Goal: Answer question/provide support: Answer question/provide support

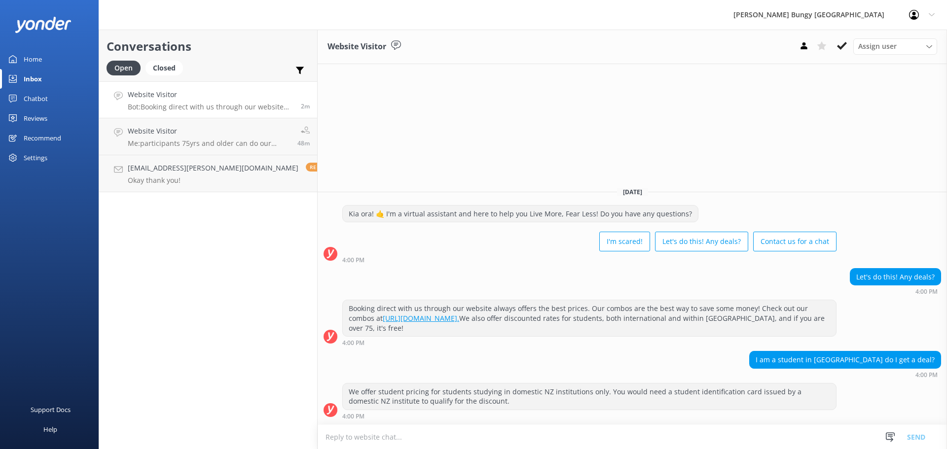
click at [509, 300] on div "Let's do this! Any deals? 4:00 PM" at bounding box center [632, 284] width 629 height 32
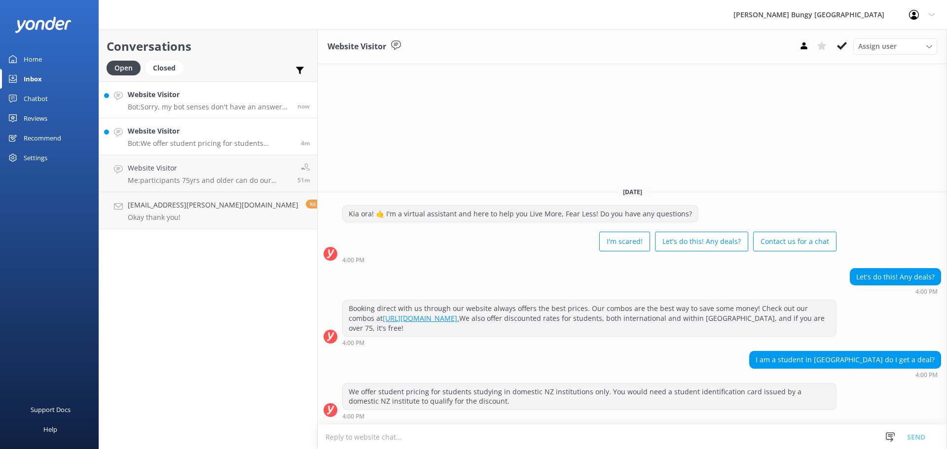
click at [210, 109] on p "Bot: Sorry, my bot senses don't have an answer for that, please try and rephras…" at bounding box center [209, 107] width 162 height 9
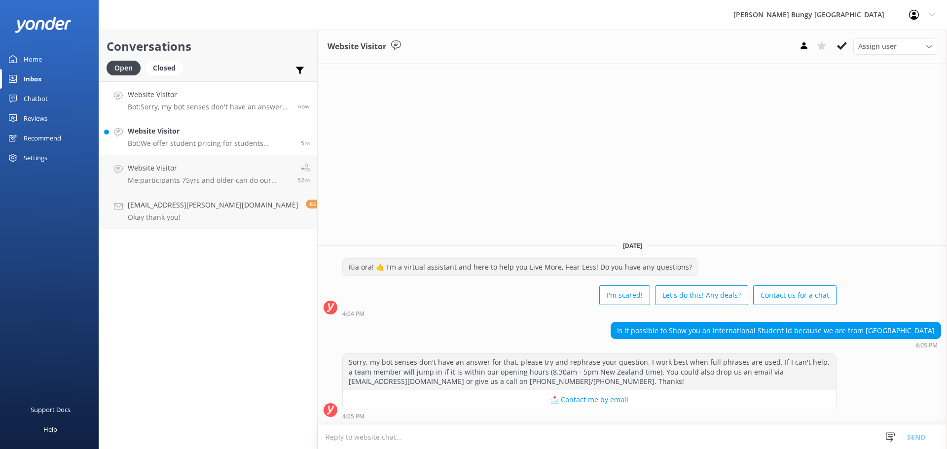
click at [241, 140] on p "Bot: We offer student pricing for students studying in domestic NZ institutions…" at bounding box center [211, 143] width 166 height 9
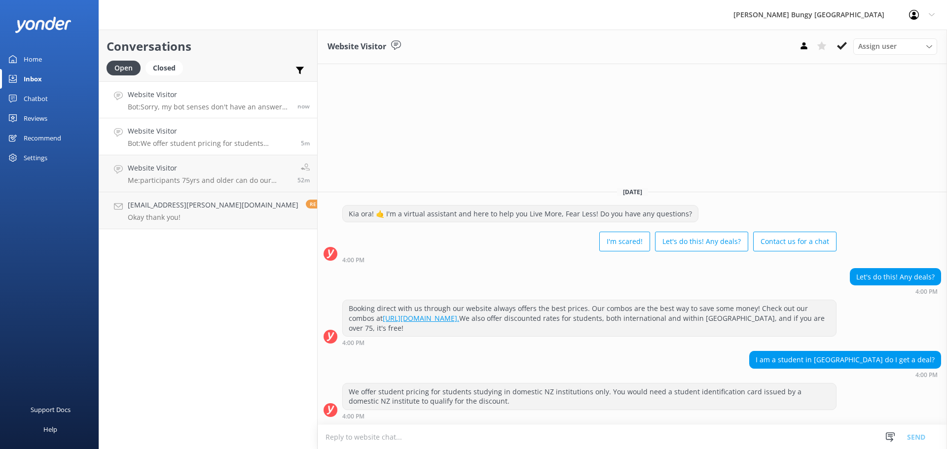
click at [241, 101] on div "Website Visitor Bot: Sorry, my bot senses don't have an answer for that, please…" at bounding box center [209, 99] width 162 height 21
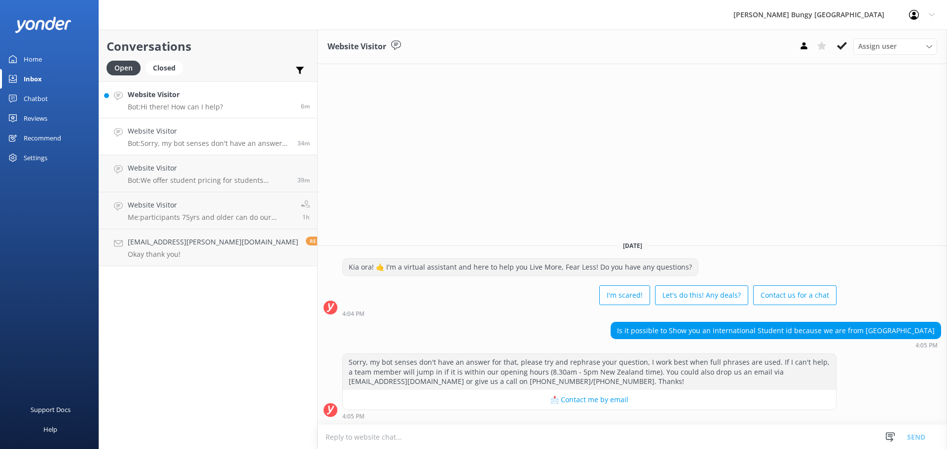
click at [234, 104] on link "Website Visitor Bot: Hi there! How can I help? 6m" at bounding box center [208, 99] width 218 height 37
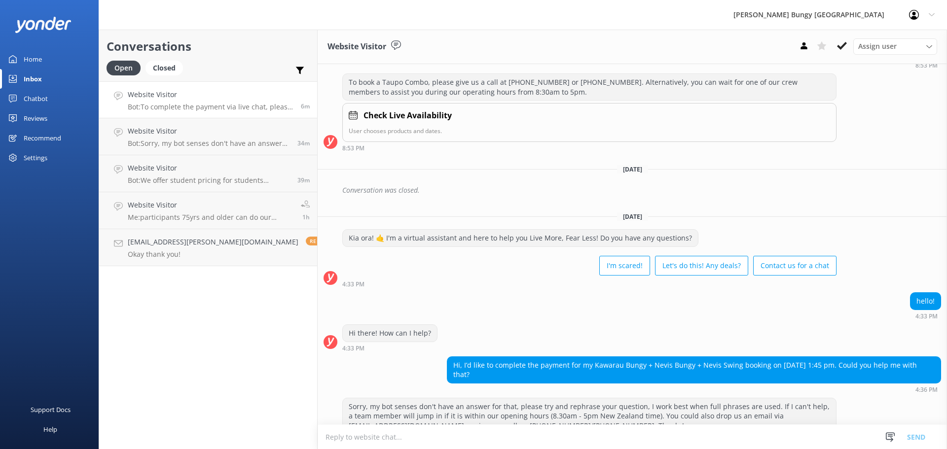
scroll to position [302, 0]
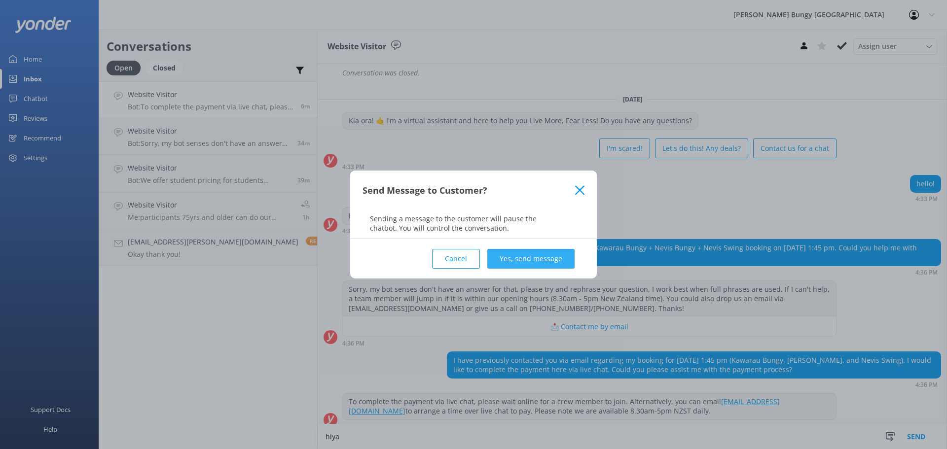
type textarea "hiya"
click at [514, 251] on button "Yes, send message" at bounding box center [530, 259] width 87 height 20
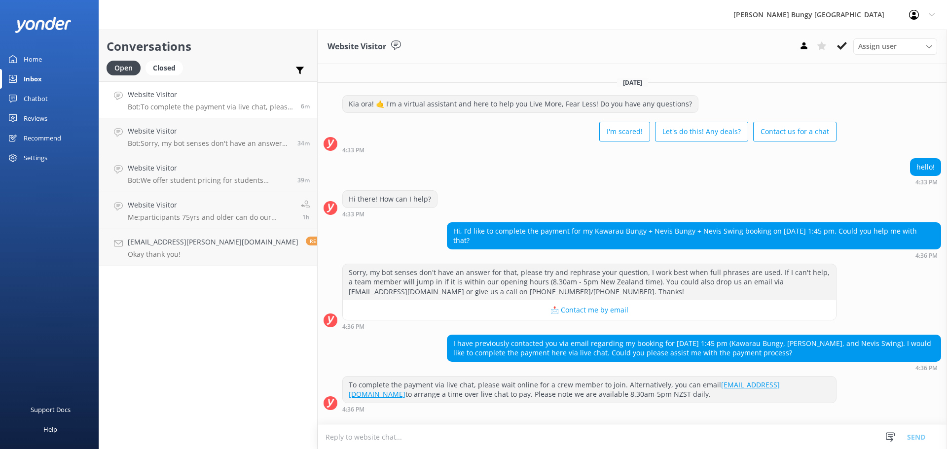
scroll to position [367, 0]
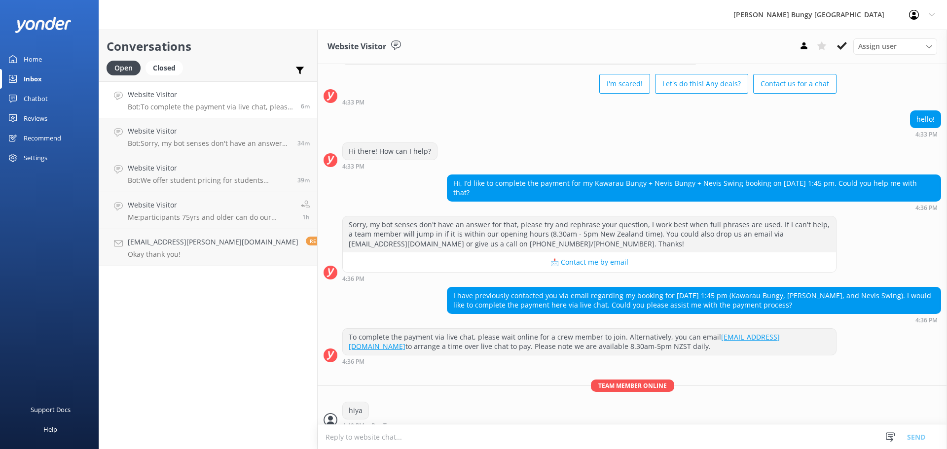
click at [503, 439] on textarea at bounding box center [632, 437] width 629 height 24
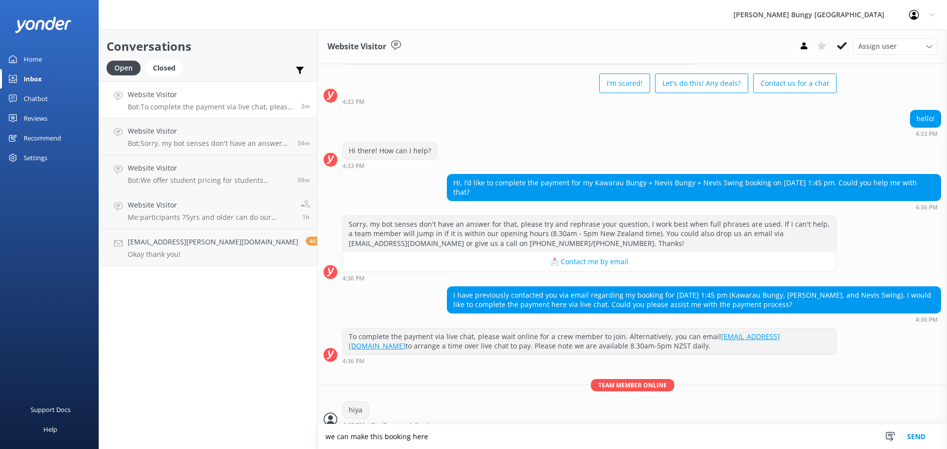
type textarea "we can make this booking here"
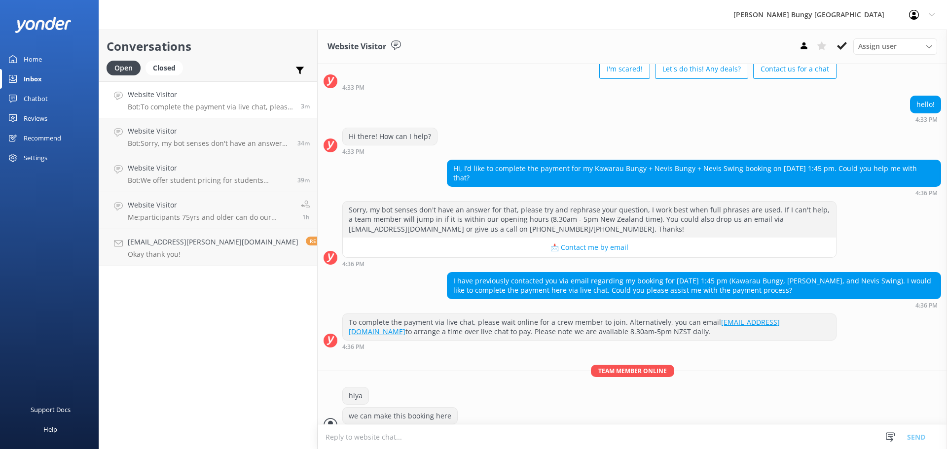
scroll to position [387, 0]
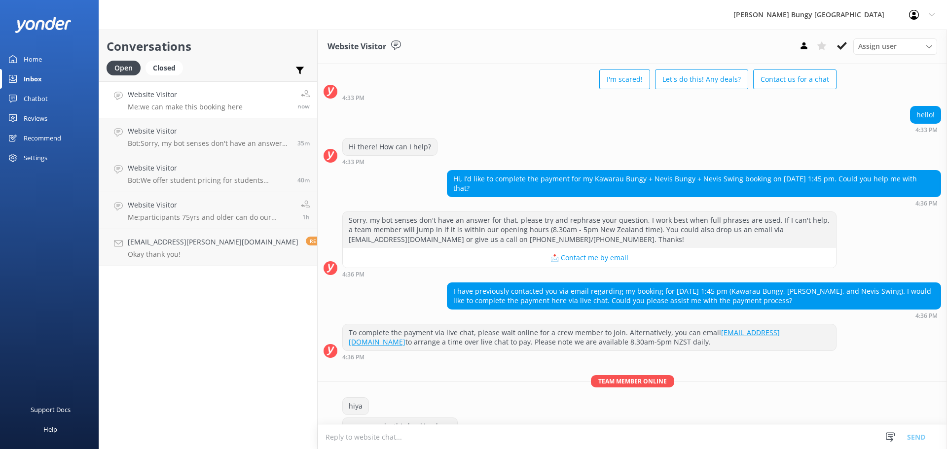
scroll to position [387, 0]
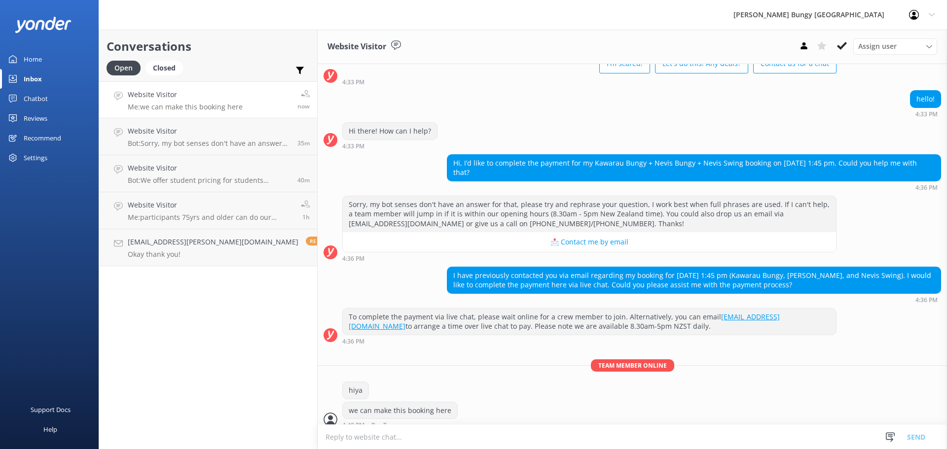
click at [658, 445] on textarea at bounding box center [632, 437] width 629 height 24
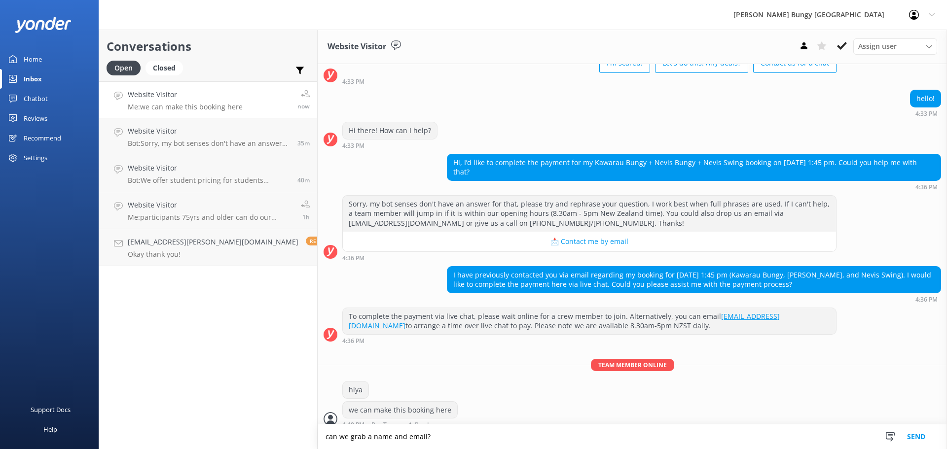
type textarea "can we grab a name and email?"
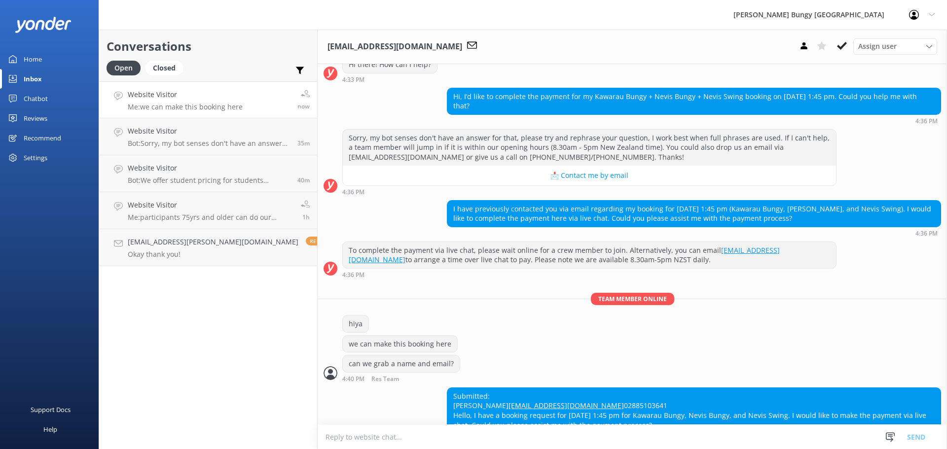
scroll to position [487, 0]
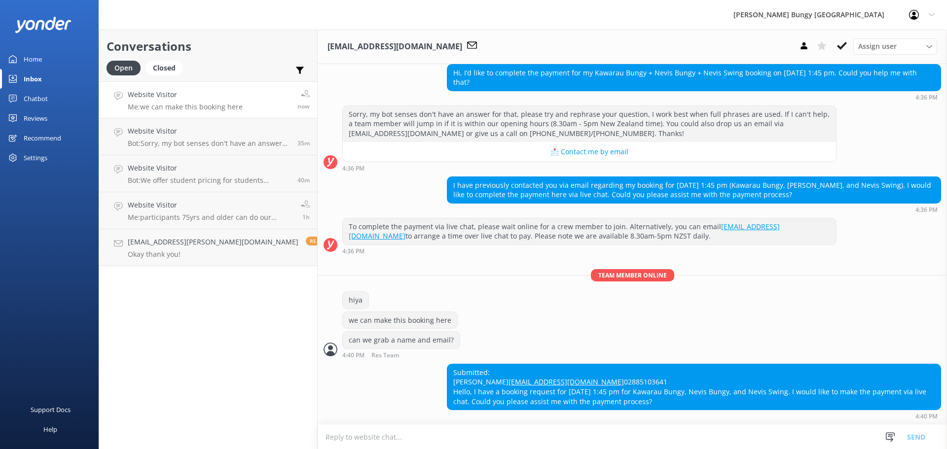
click at [608, 434] on textarea at bounding box center [632, 437] width 629 height 24
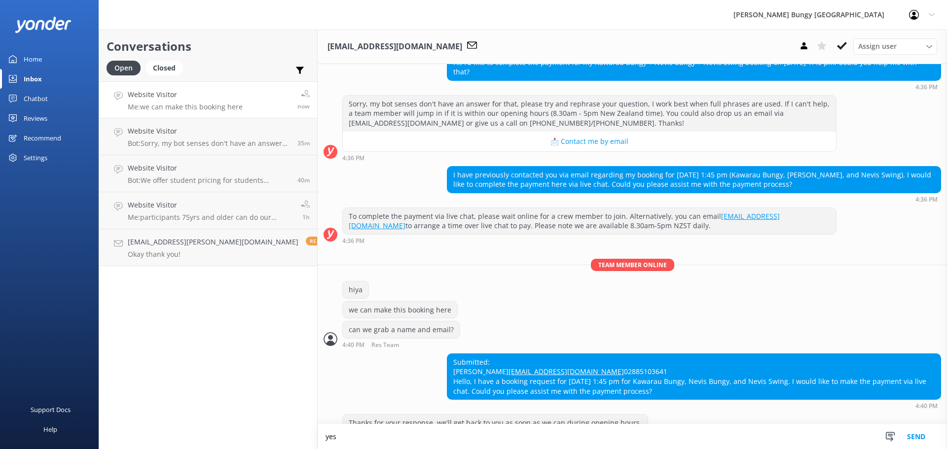
scroll to position [519, 0]
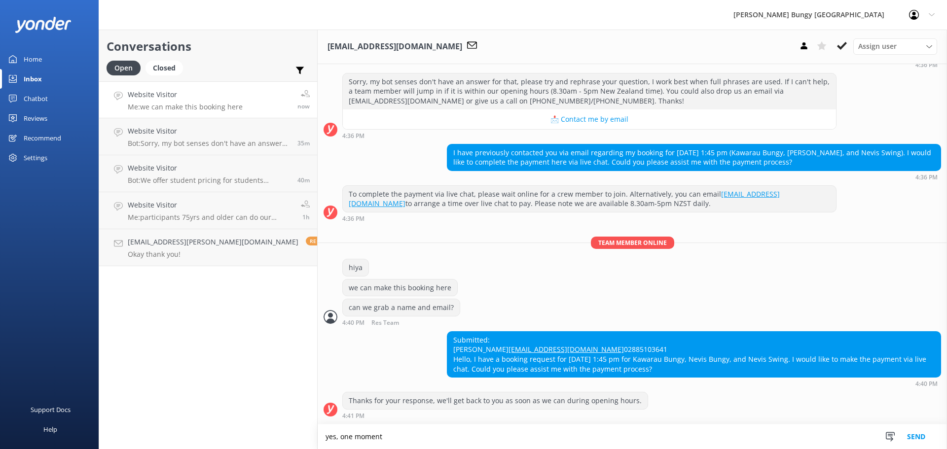
type textarea "yes, one moment"
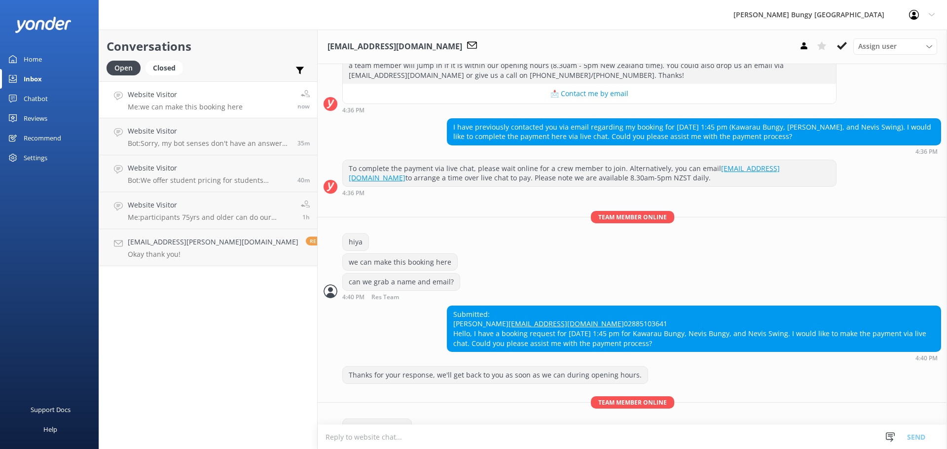
scroll to position [572, 0]
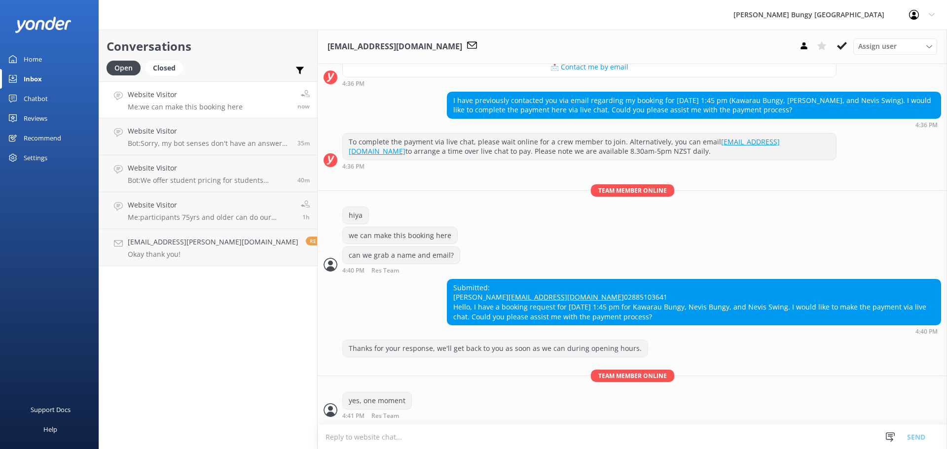
click at [480, 428] on textarea at bounding box center [632, 437] width 629 height 24
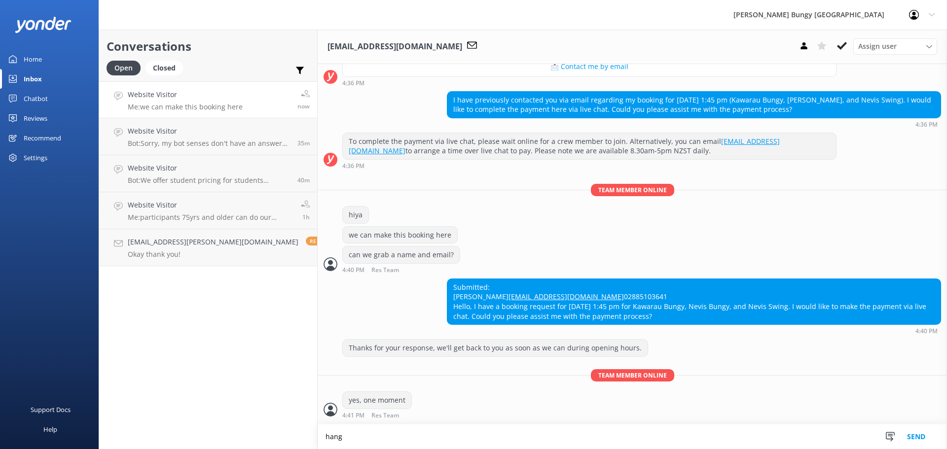
scroll to position [572, 0]
type textarea "hang here"
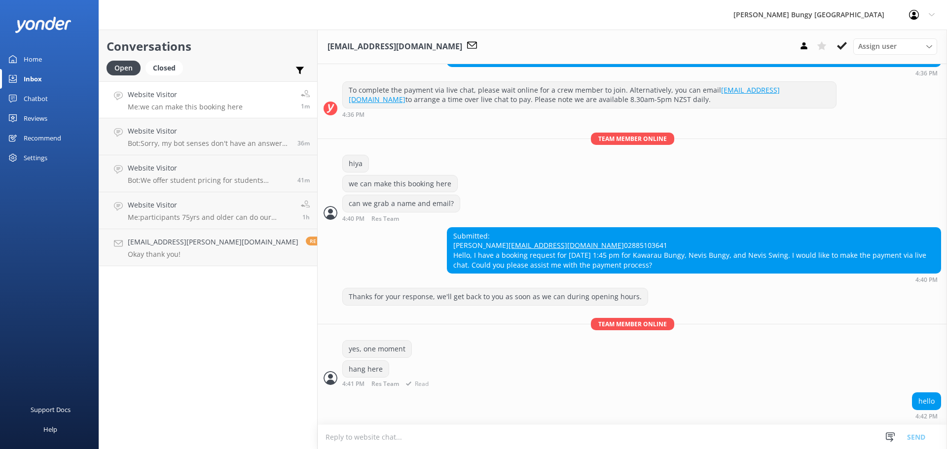
scroll to position [624, 0]
click at [807, 47] on icon at bounding box center [804, 46] width 10 height 10
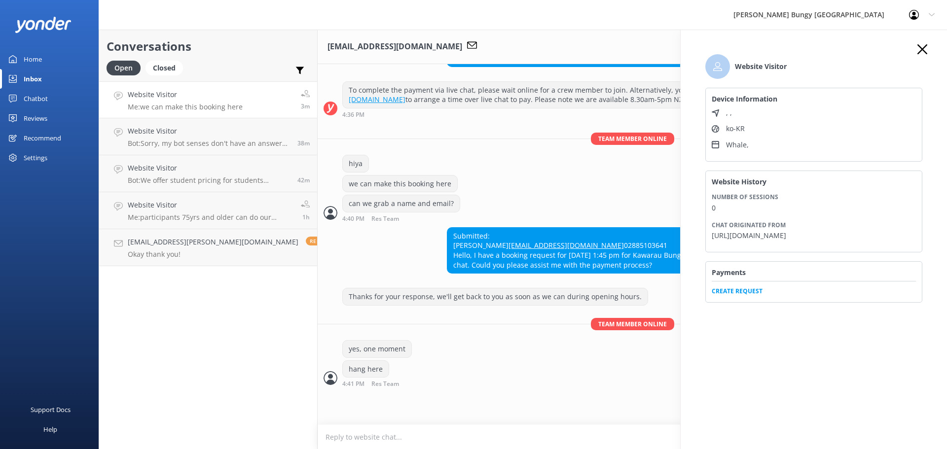
click at [753, 294] on span "Create Request" at bounding box center [814, 288] width 204 height 15
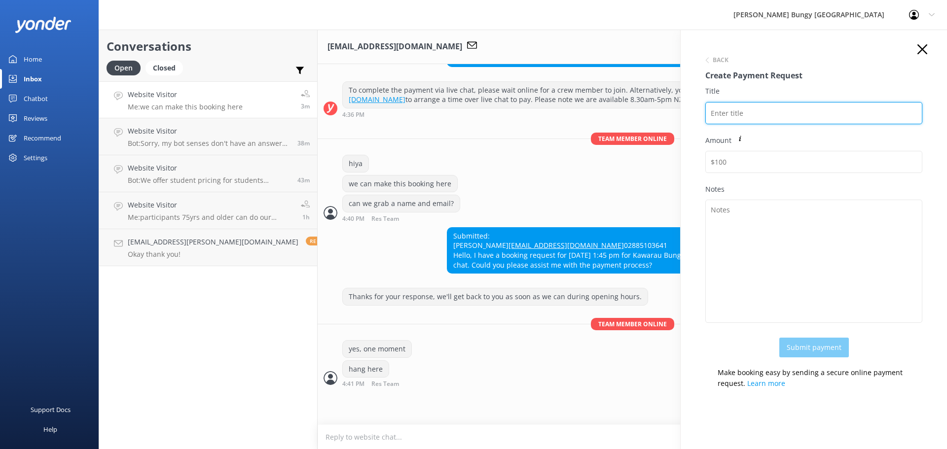
click at [727, 120] on input "Title" at bounding box center [813, 113] width 217 height 22
paste input "2451503"
drag, startPoint x: 810, startPoint y: 110, endPoint x: 673, endPoint y: 97, distance: 137.2
click at [673, 97] on div "Conversations Open Closed Important Assigned to me Unassigned Website Visitor M…" at bounding box center [523, 240] width 848 height 420
type input "2451503 [PERSON_NAME]"
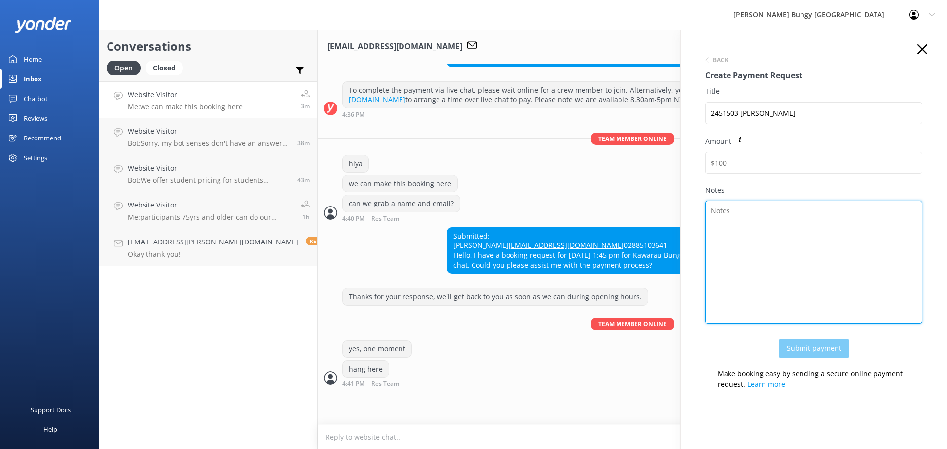
click at [777, 238] on textarea "Notes" at bounding box center [813, 262] width 217 height 123
paste textarea "2451503 [PERSON_NAME]"
type textarea "2451503 [PERSON_NAME]"
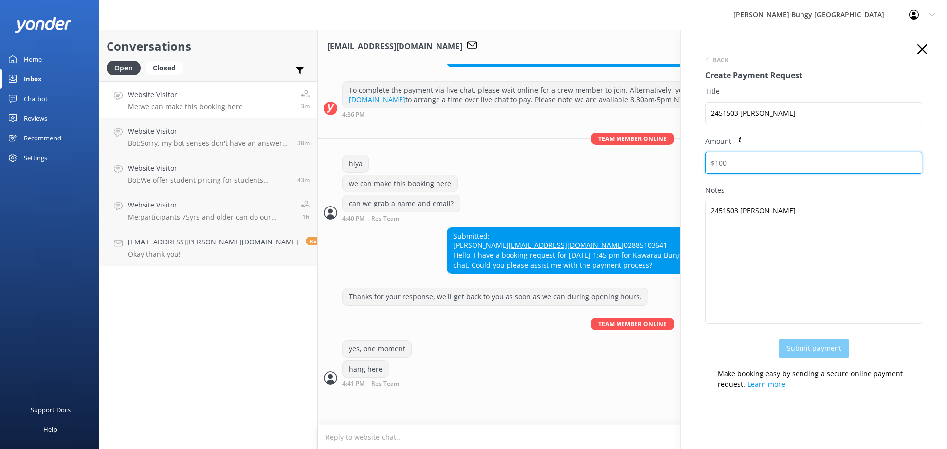
click at [773, 166] on input "Amount" at bounding box center [813, 163] width 217 height 22
type input "830"
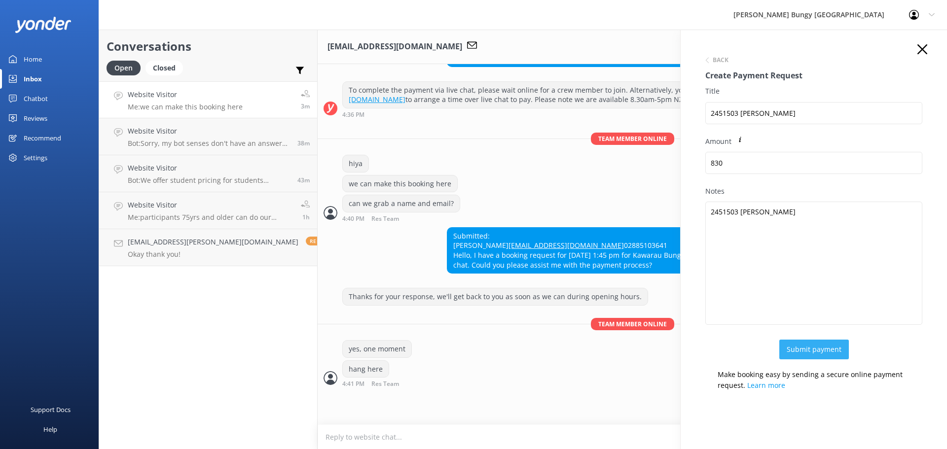
click at [805, 349] on button "Submit payment" at bounding box center [814, 350] width 70 height 20
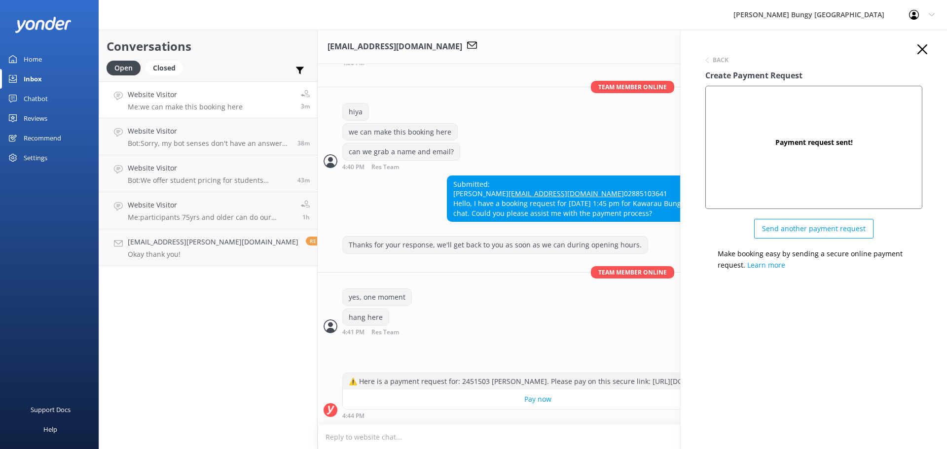
scroll to position [685, 0]
click at [924, 47] on icon "button" at bounding box center [923, 49] width 10 height 10
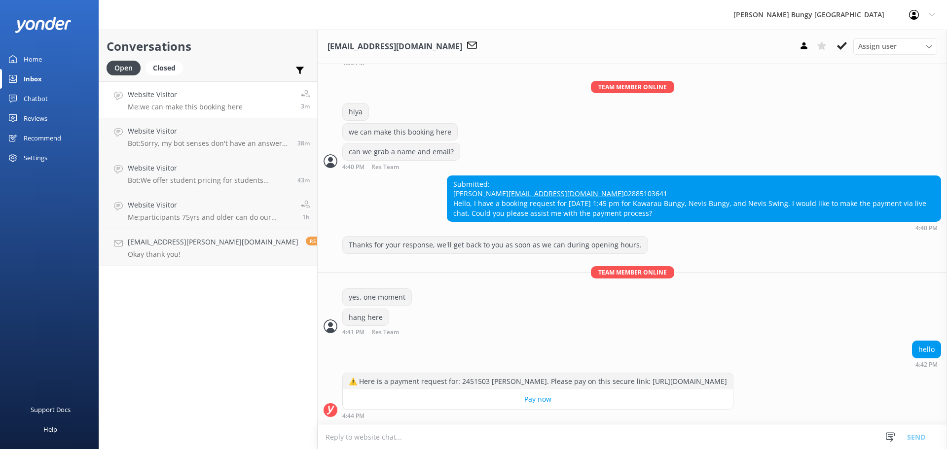
click at [620, 433] on textarea at bounding box center [632, 437] width 629 height 24
type textarea "there you are"
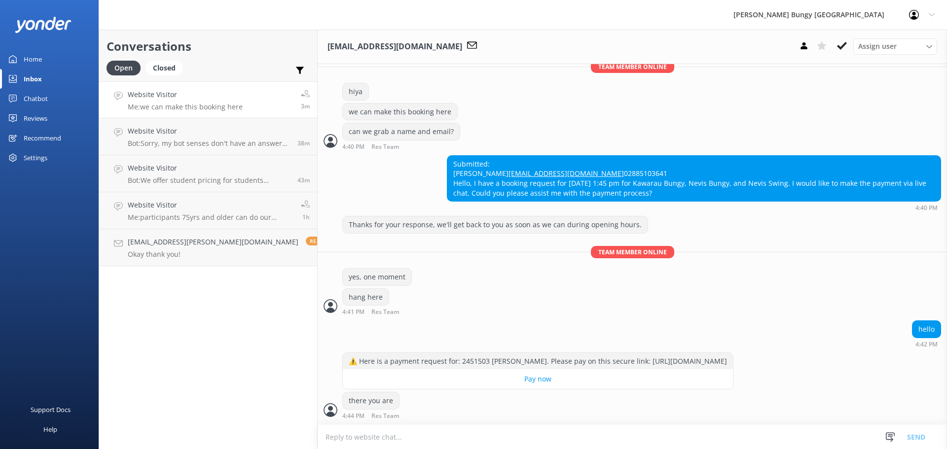
scroll to position [705, 0]
click at [620, 433] on textarea at bounding box center [632, 437] width 629 height 24
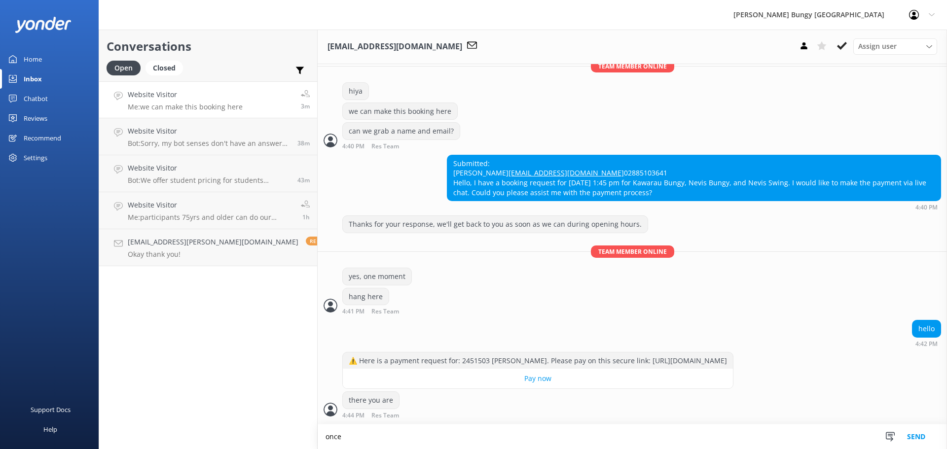
scroll to position [706, 0]
type textarea "once completed i'll send email confirmations"
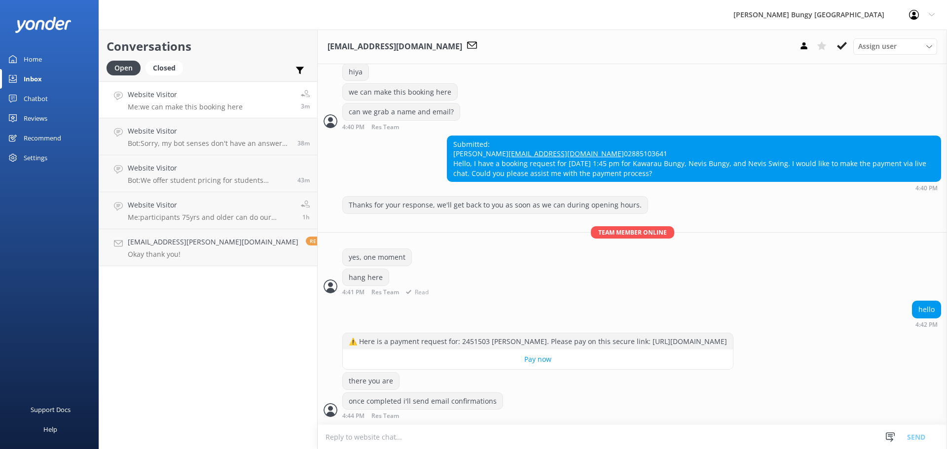
scroll to position [726, 0]
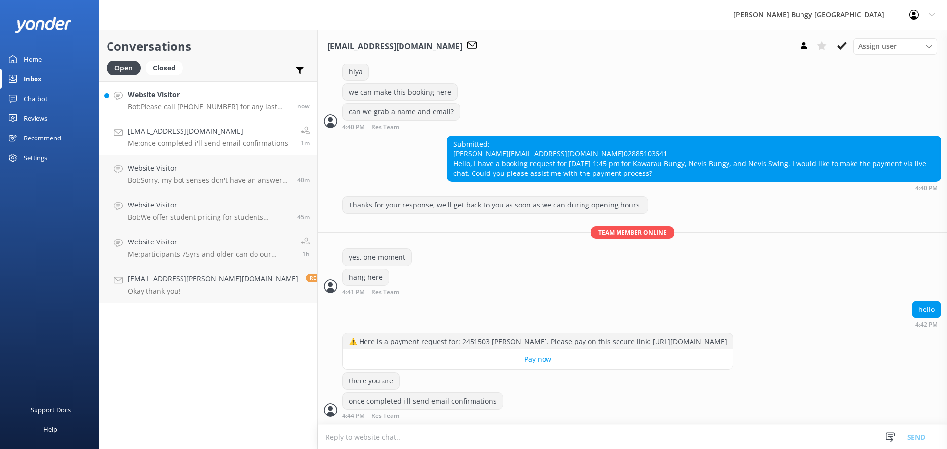
click at [162, 91] on h4 "Website Visitor" at bounding box center [209, 94] width 162 height 11
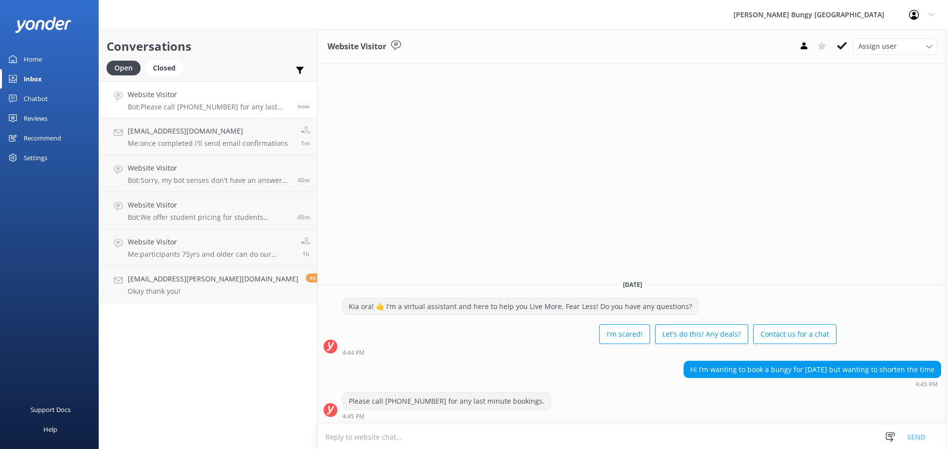
click at [414, 445] on textarea at bounding box center [632, 437] width 629 height 24
click at [235, 389] on div "Conversations Open Closed Important Assigned to me Unassigned Website Visitor B…" at bounding box center [208, 240] width 219 height 420
click at [194, 134] on h4 "[EMAIL_ADDRESS][DOMAIN_NAME]" at bounding box center [208, 131] width 160 height 11
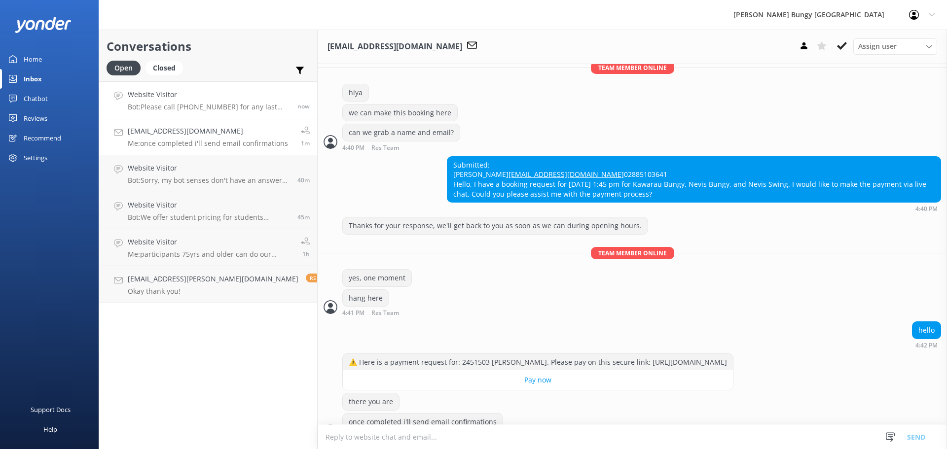
scroll to position [726, 0]
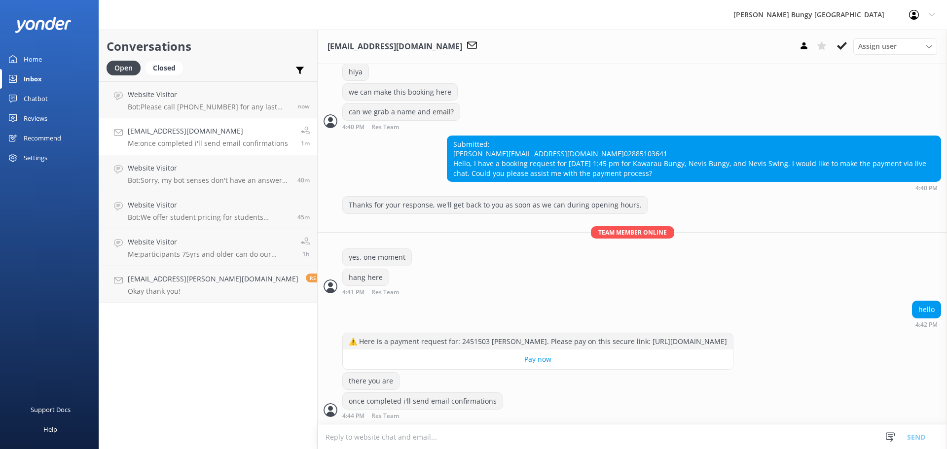
click at [356, 444] on textarea at bounding box center [632, 437] width 629 height 24
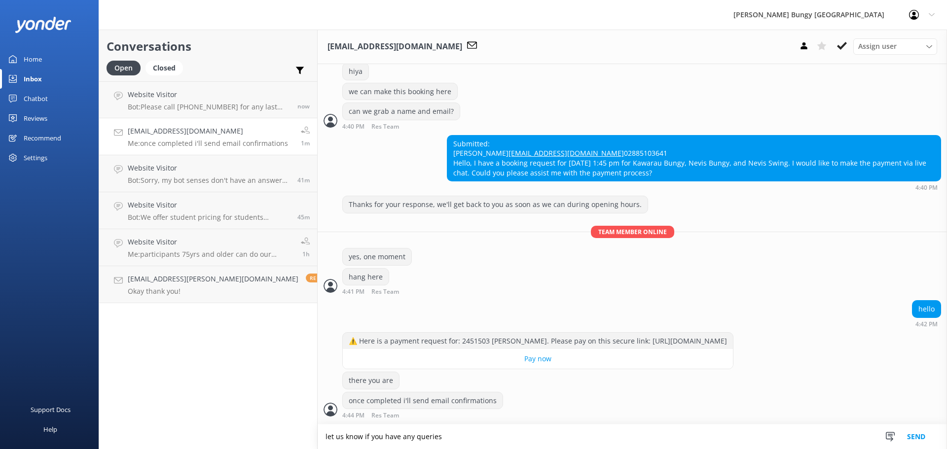
type textarea "let us know if you have any queries"
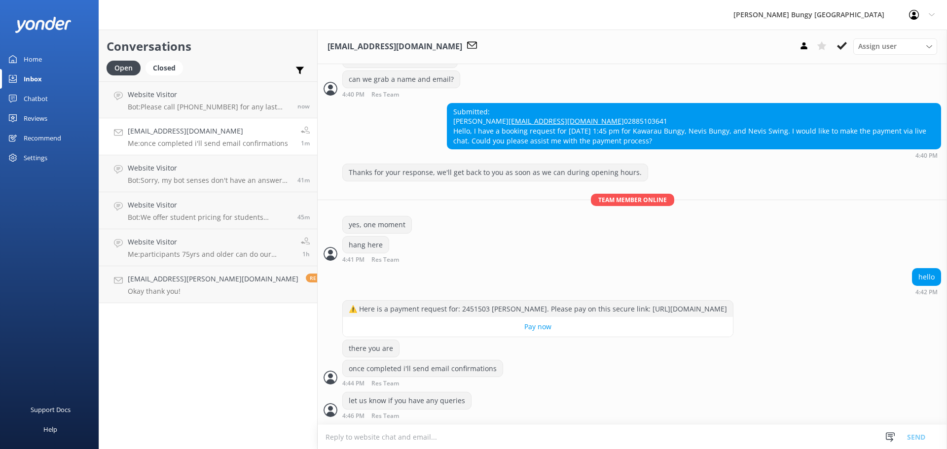
click at [356, 444] on textarea at bounding box center [632, 437] width 629 height 24
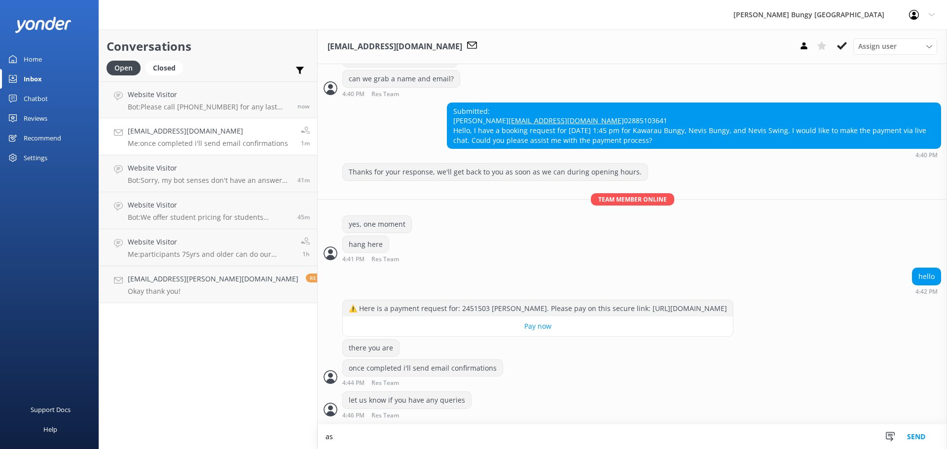
scroll to position [758, 0]
type textarea "as we won't be able to hold space without payment"
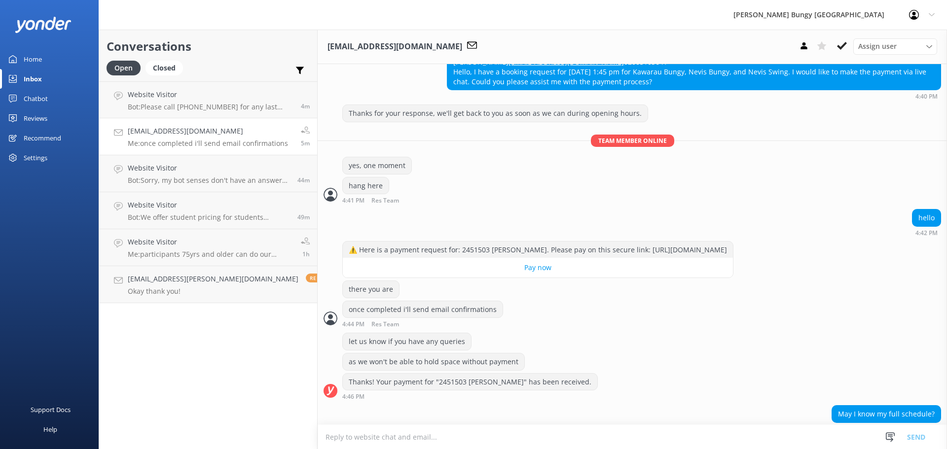
scroll to position [830, 0]
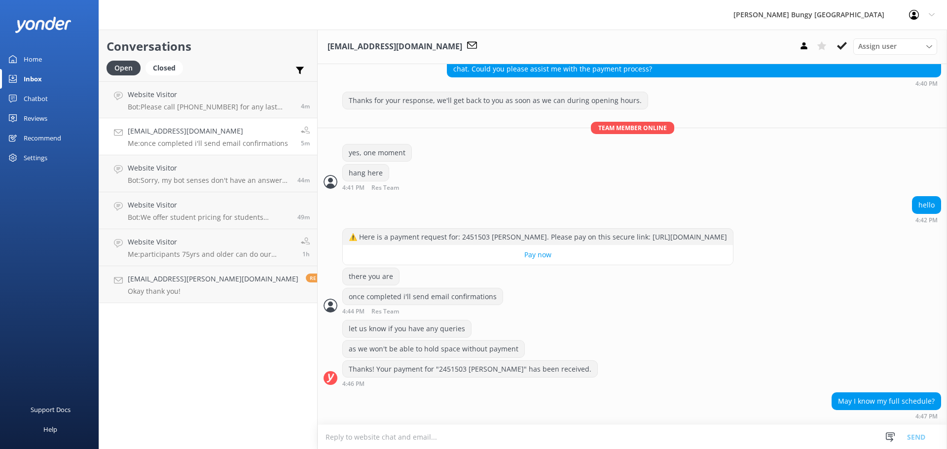
click at [546, 436] on textarea at bounding box center [632, 437] width 629 height 24
click at [369, 431] on textarea "i have sent your initial confirmation" at bounding box center [632, 437] width 629 height 25
click at [422, 441] on textarea "i have sent your confirmation" at bounding box center [632, 437] width 629 height 25
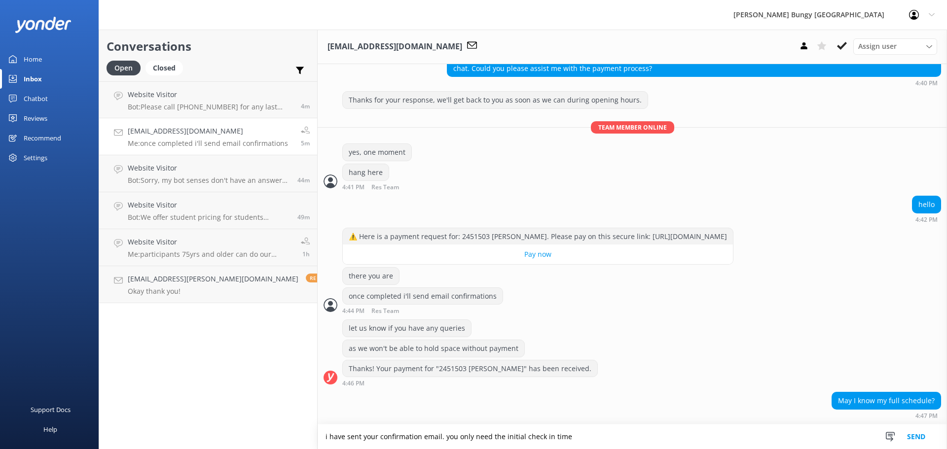
type textarea "i have sent your confirmation email. you only need the initial check in time"
click at [422, 441] on textarea at bounding box center [632, 437] width 629 height 24
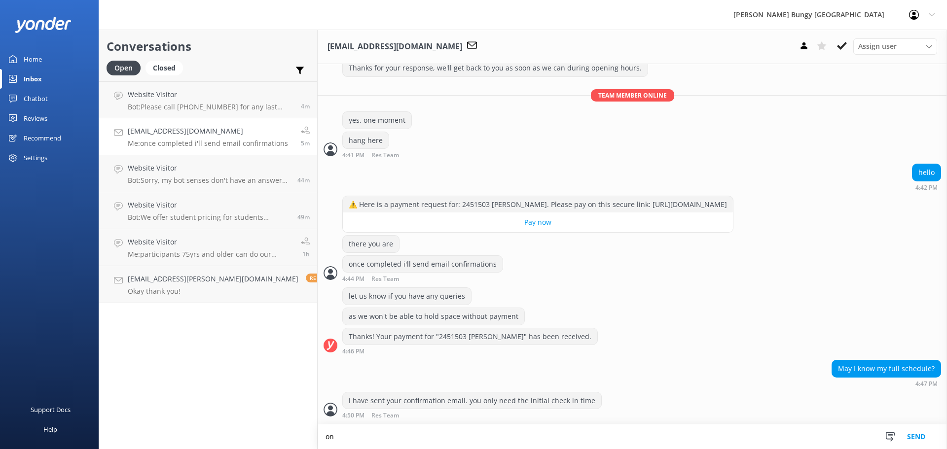
scroll to position [862, 0]
type textarea "on the day we will tell you when/where to go"
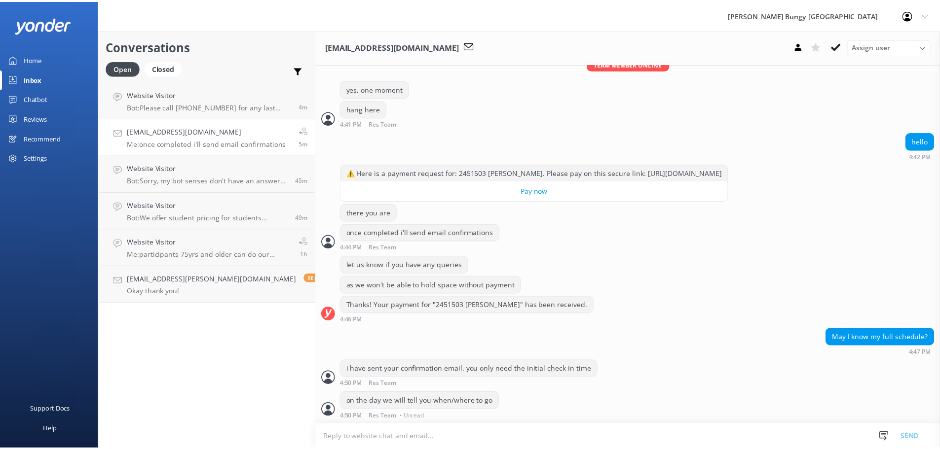
scroll to position [882, 0]
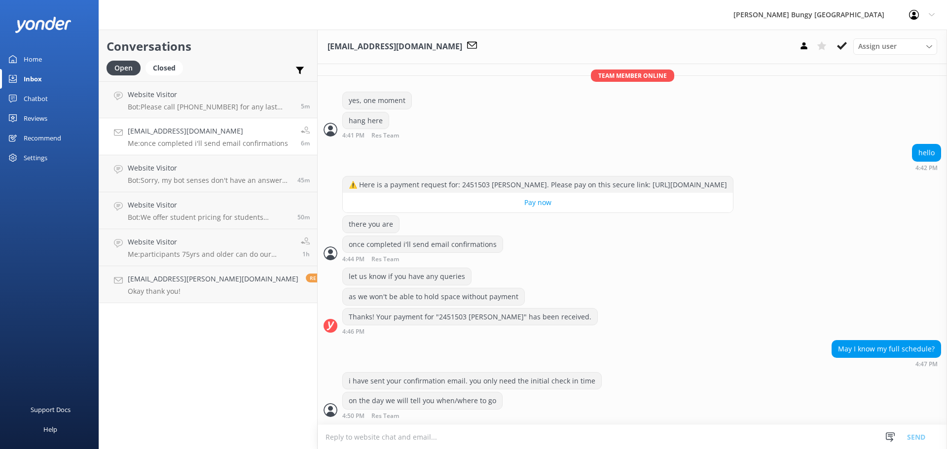
click at [29, 106] on div "Chatbot" at bounding box center [36, 99] width 24 height 20
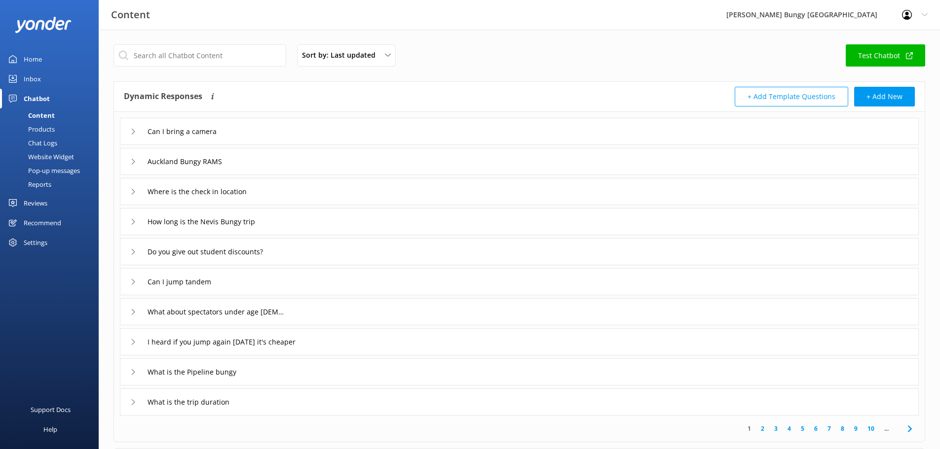
click at [37, 187] on div "Reports" at bounding box center [28, 185] width 45 height 14
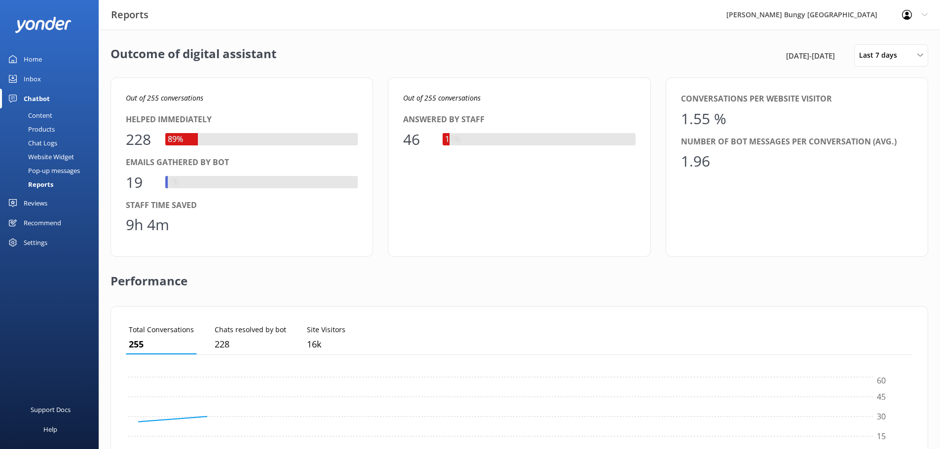
scroll to position [92, 779]
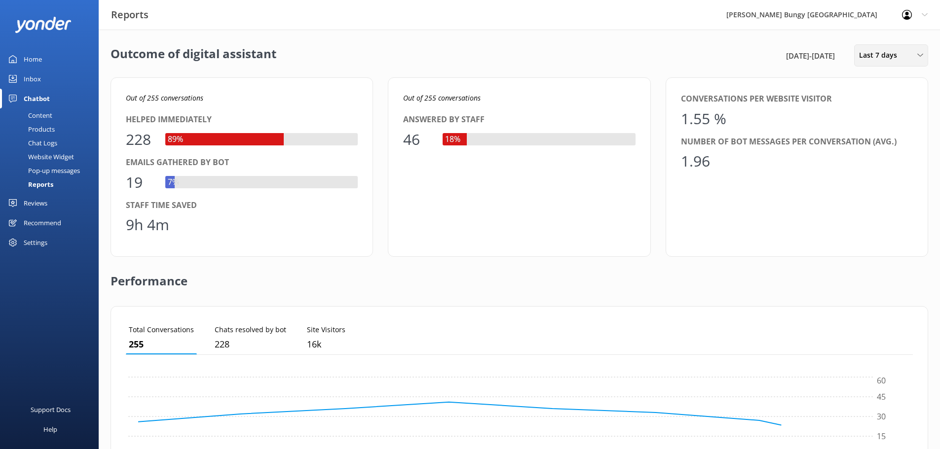
click at [915, 51] on div "Last 7 days" at bounding box center [890, 55] width 69 height 11
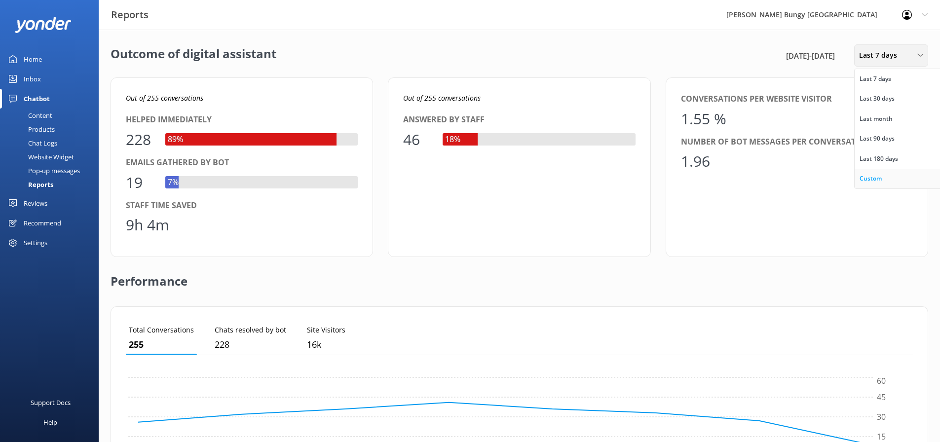
click at [879, 171] on link "Custom" at bounding box center [898, 179] width 88 height 20
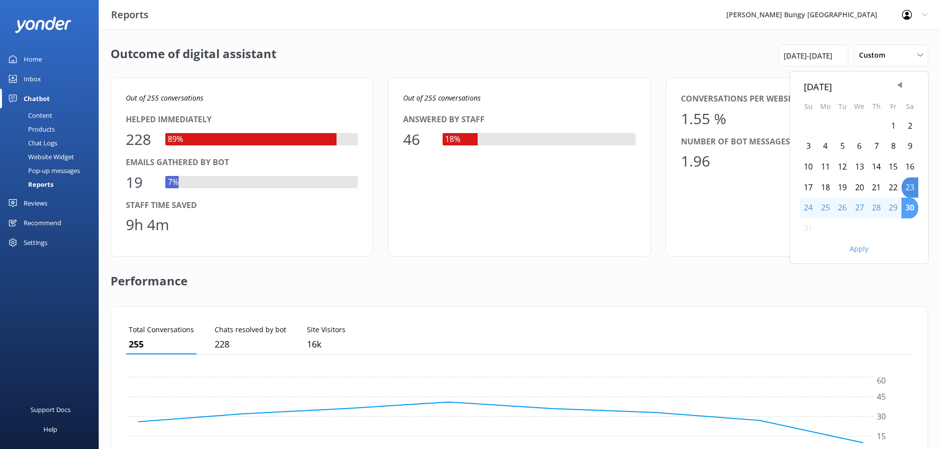
click at [905, 214] on div "30" at bounding box center [909, 208] width 17 height 21
click at [848, 247] on div "Apply" at bounding box center [859, 247] width 138 height 17
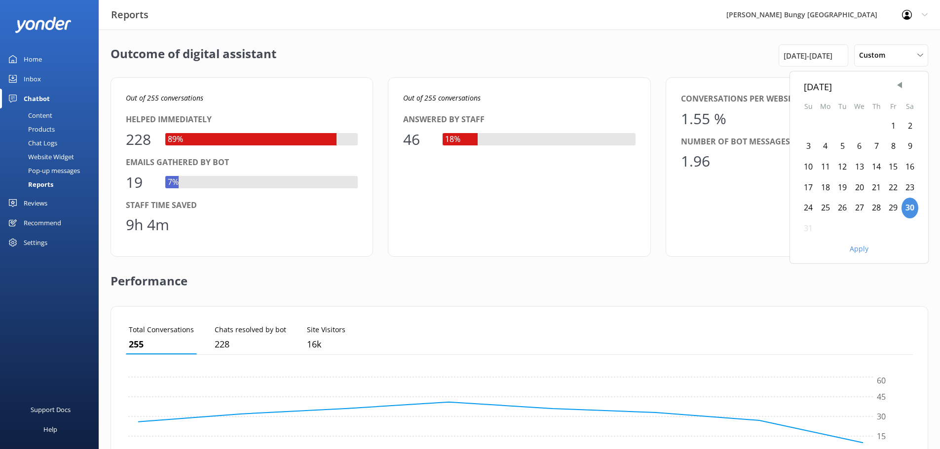
click at [857, 247] on button "Apply" at bounding box center [858, 249] width 19 height 7
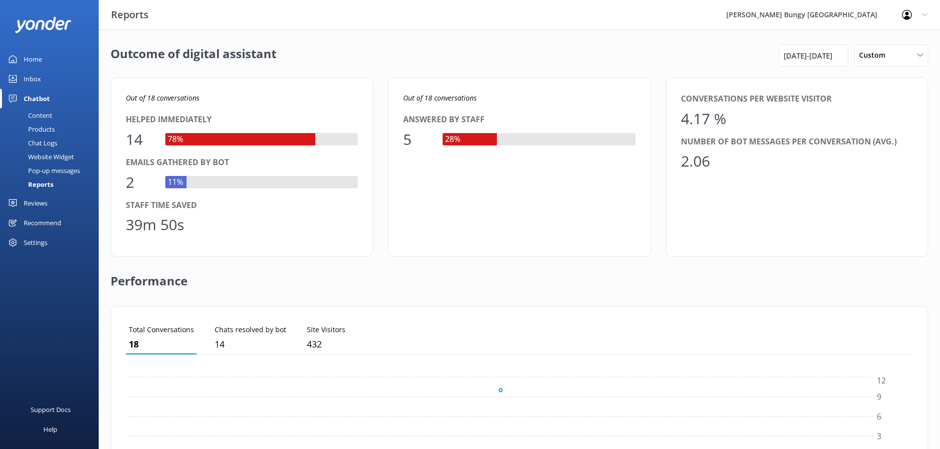
click at [33, 82] on div "Inbox" at bounding box center [32, 79] width 17 height 20
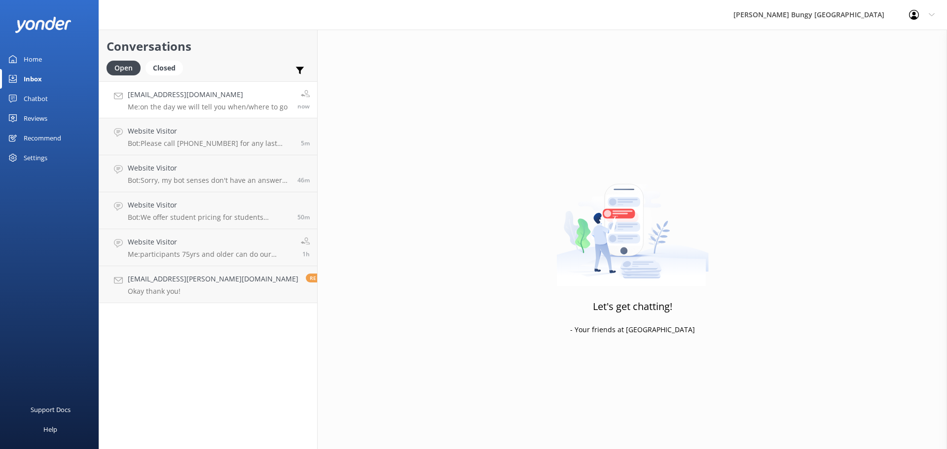
click at [200, 93] on h4 "[EMAIL_ADDRESS][DOMAIN_NAME]" at bounding box center [208, 94] width 160 height 11
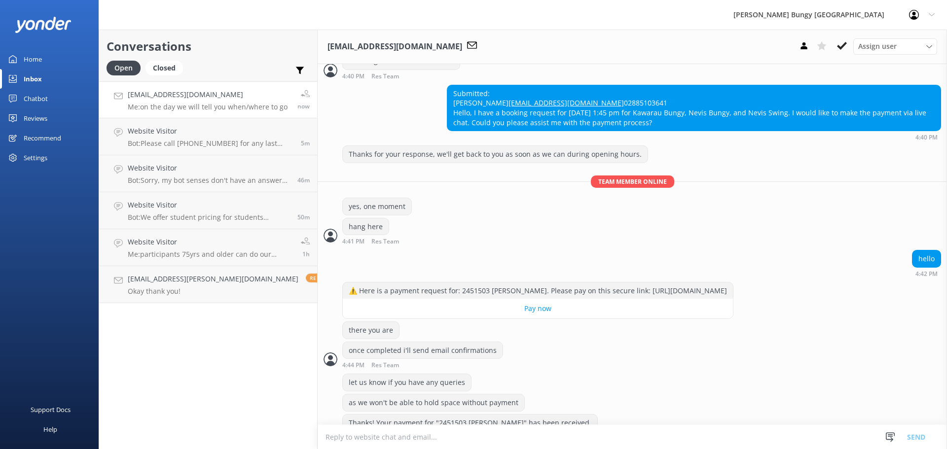
scroll to position [882, 0]
